Goal: Task Accomplishment & Management: Manage account settings

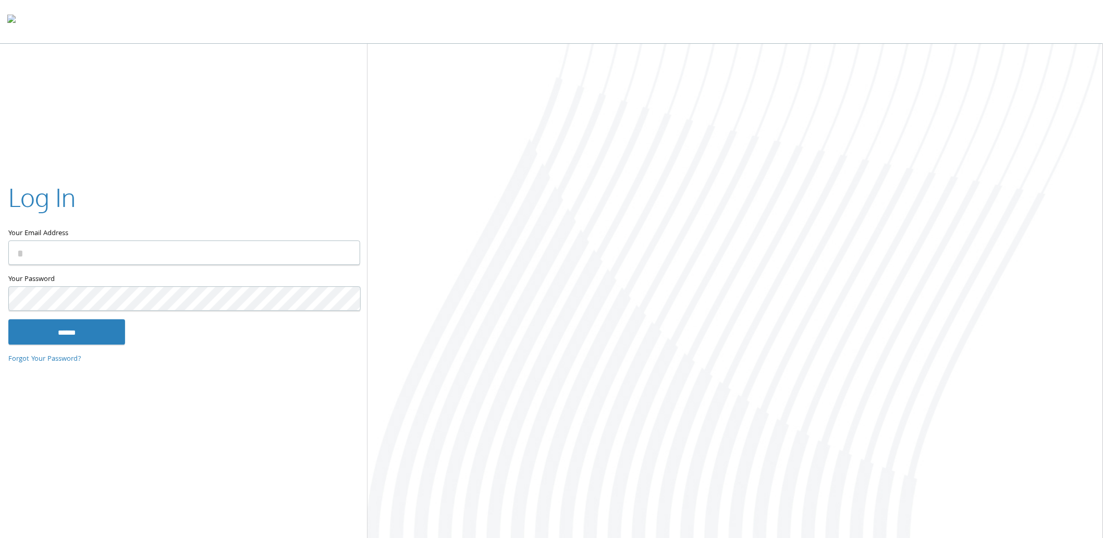
type input "**********"
click at [95, 329] on input "******" at bounding box center [66, 332] width 117 height 25
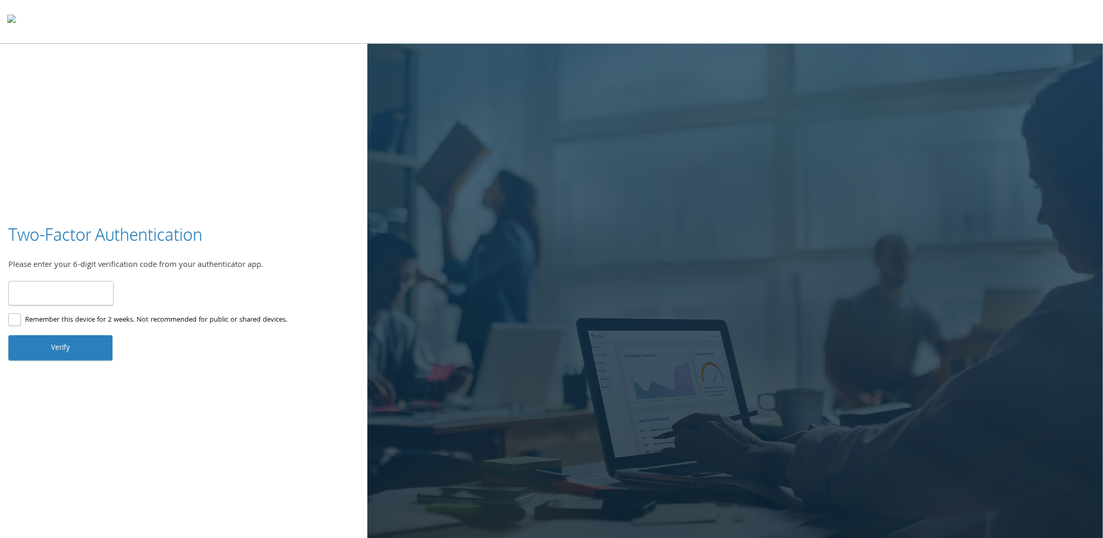
type input "******"
